Goal: Information Seeking & Learning: Learn about a topic

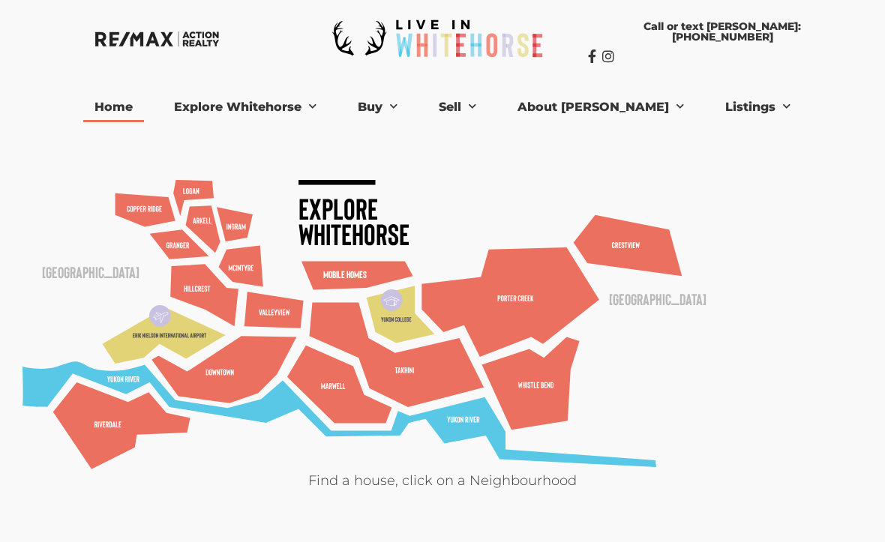
click at [718, 116] on link "Listings" at bounding box center [758, 107] width 88 height 30
click at [755, 132] on link "[PERSON_NAME] Listings" at bounding box center [790, 134] width 152 height 24
click at [736, 137] on link "[PERSON_NAME] Listings" at bounding box center [790, 134] width 152 height 24
click at [736, 105] on link "Listings" at bounding box center [758, 107] width 88 height 30
click at [719, 109] on link "Listings" at bounding box center [758, 107] width 88 height 30
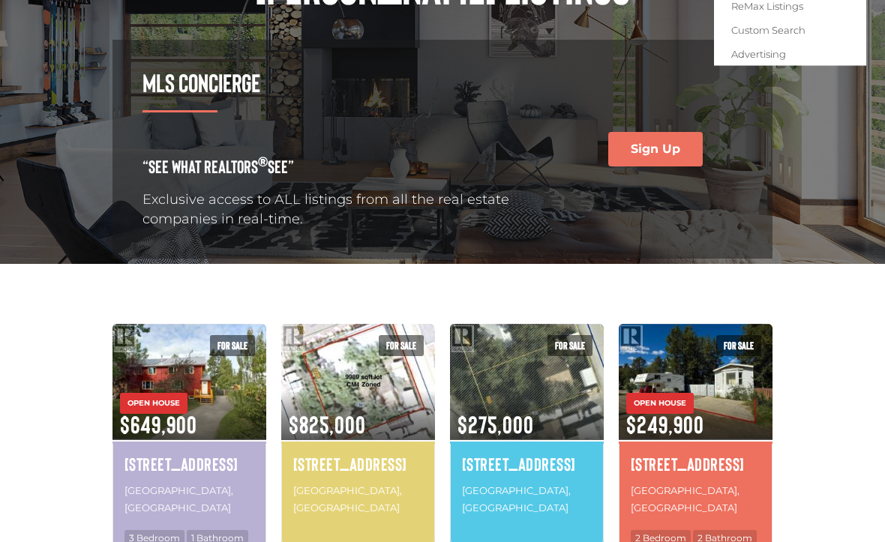
scroll to position [208, 0]
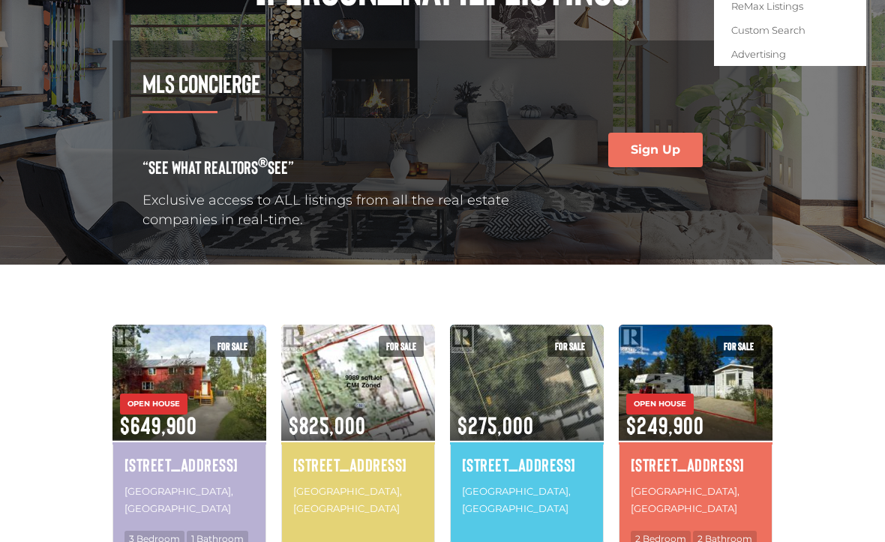
click at [215, 454] on h4 "[STREET_ADDRESS]" at bounding box center [189, 464] width 130 height 25
click at [221, 452] on h4 "[STREET_ADDRESS]" at bounding box center [189, 464] width 130 height 25
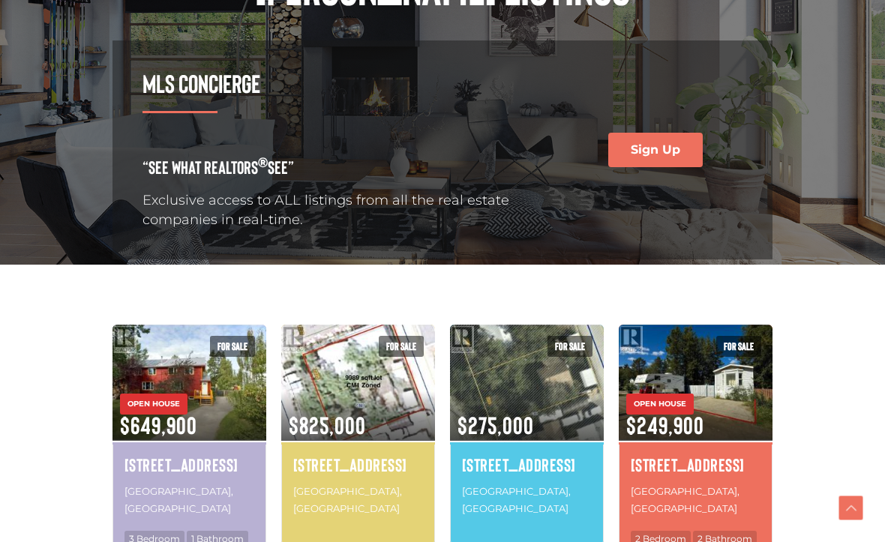
click at [214, 481] on p "Whitehorse, Yukon" at bounding box center [189, 500] width 130 height 38
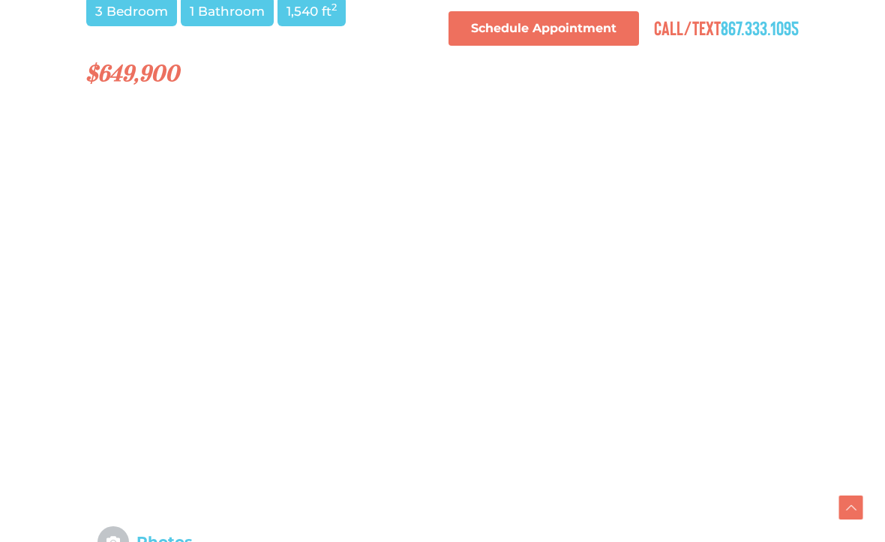
scroll to position [1272, 0]
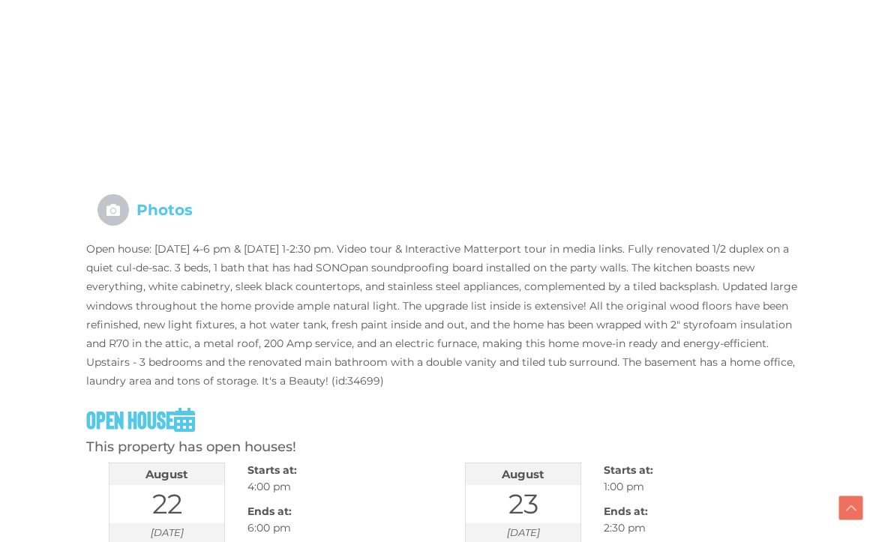
click at [175, 485] on div "22" at bounding box center [166, 504] width 115 height 38
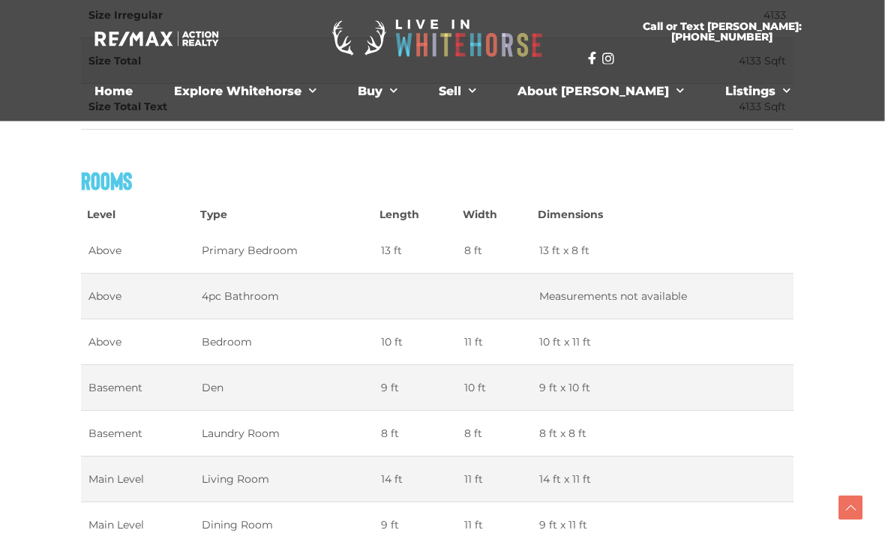
scroll to position [2520, 4]
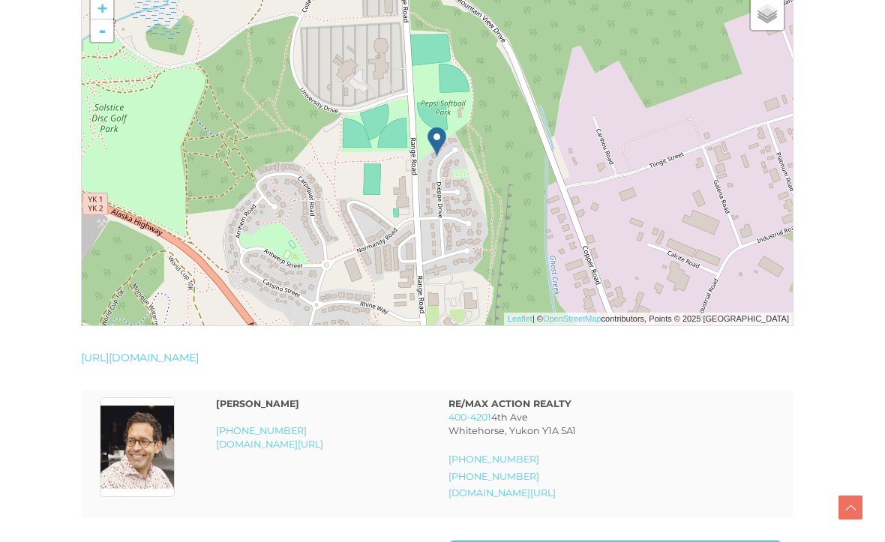
scroll to position [3196, 5]
